Goal: Complete application form

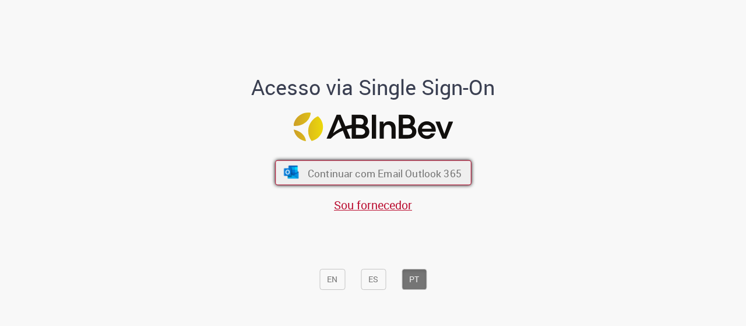
click at [403, 175] on font "Continuar com Email Outlook 365" at bounding box center [384, 172] width 154 height 13
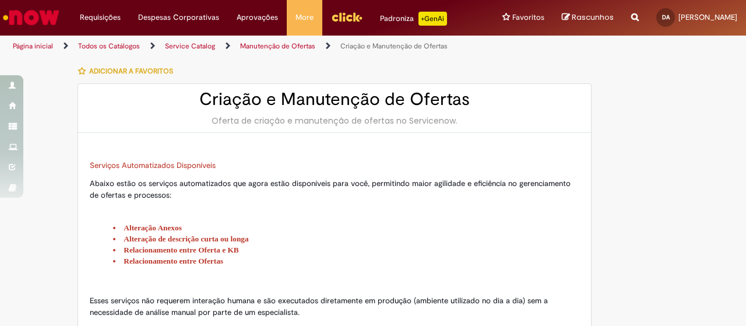
type input "**********"
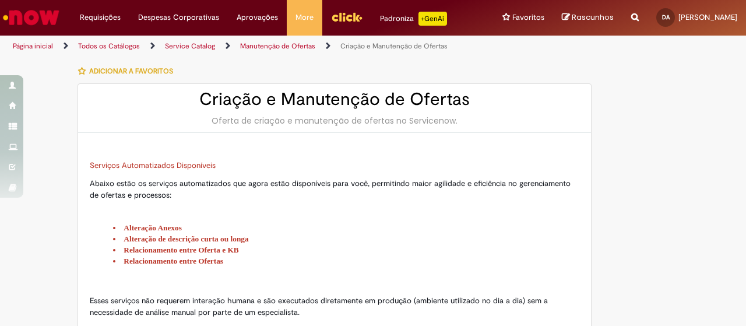
type input "**********"
